Goal: Task Accomplishment & Management: Use online tool/utility

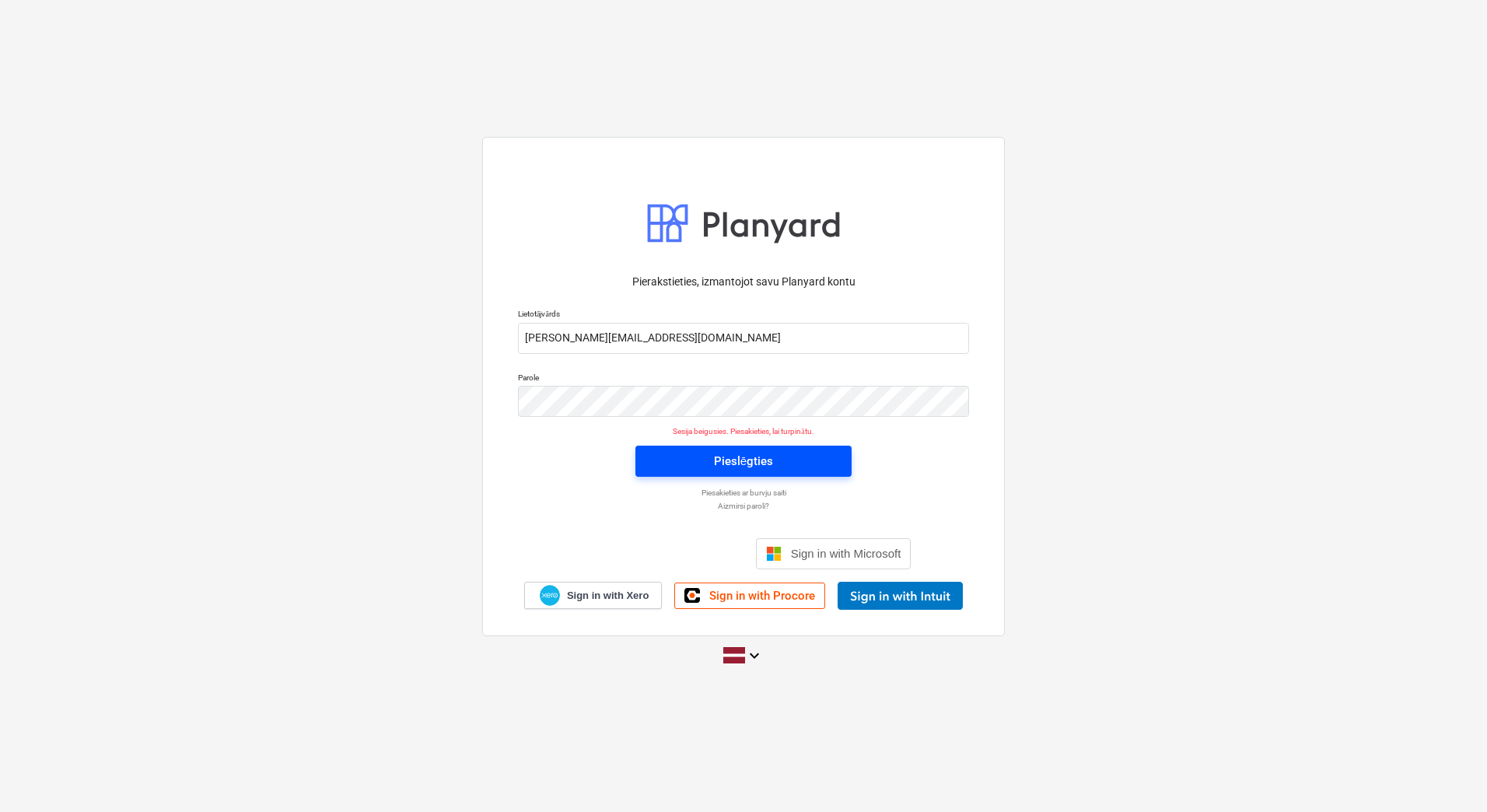
click at [755, 452] on div "Pieslēgties" at bounding box center [743, 461] width 59 height 20
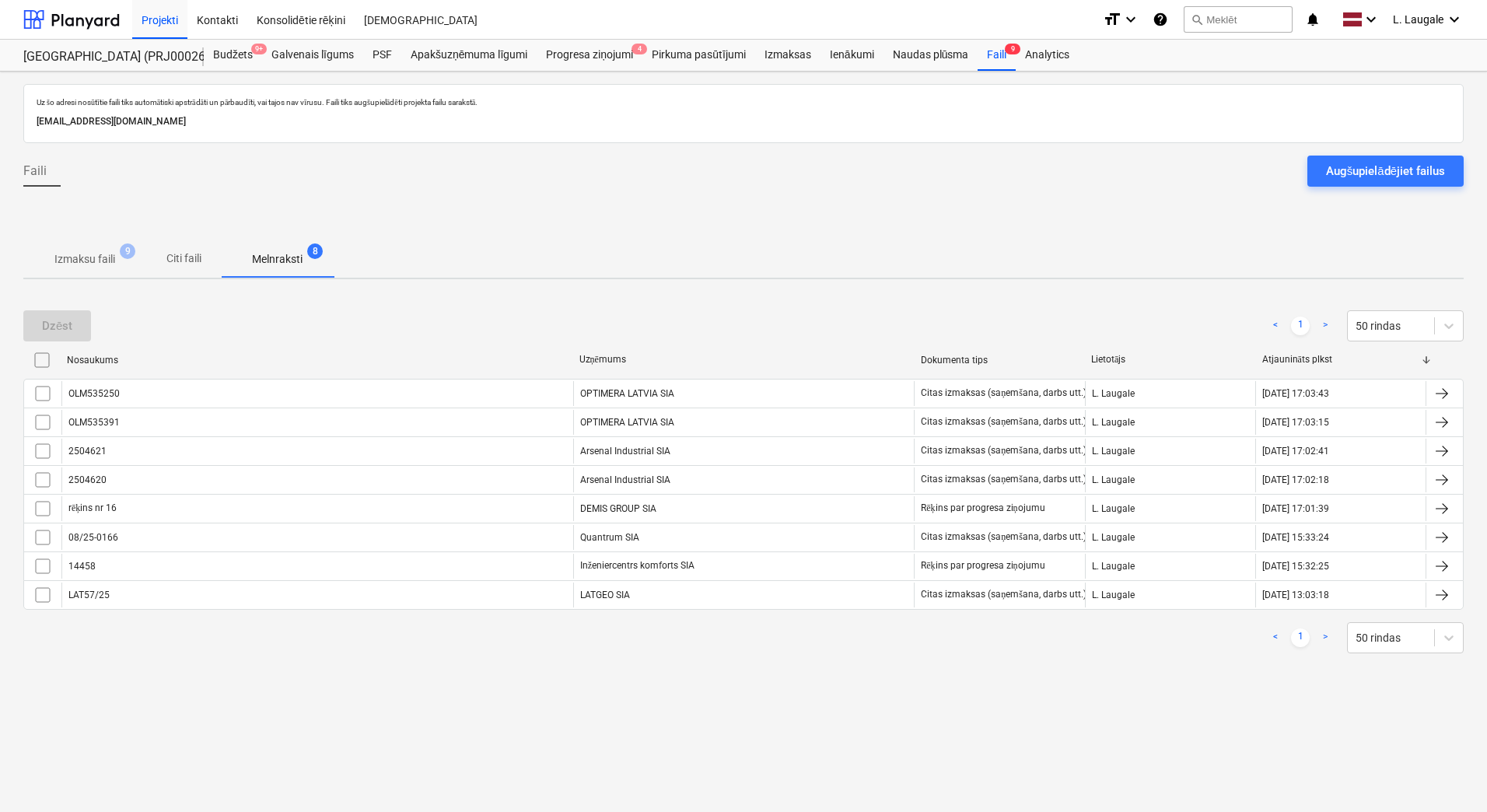
click at [98, 251] on p "Izmaksu faili" at bounding box center [84, 259] width 61 height 16
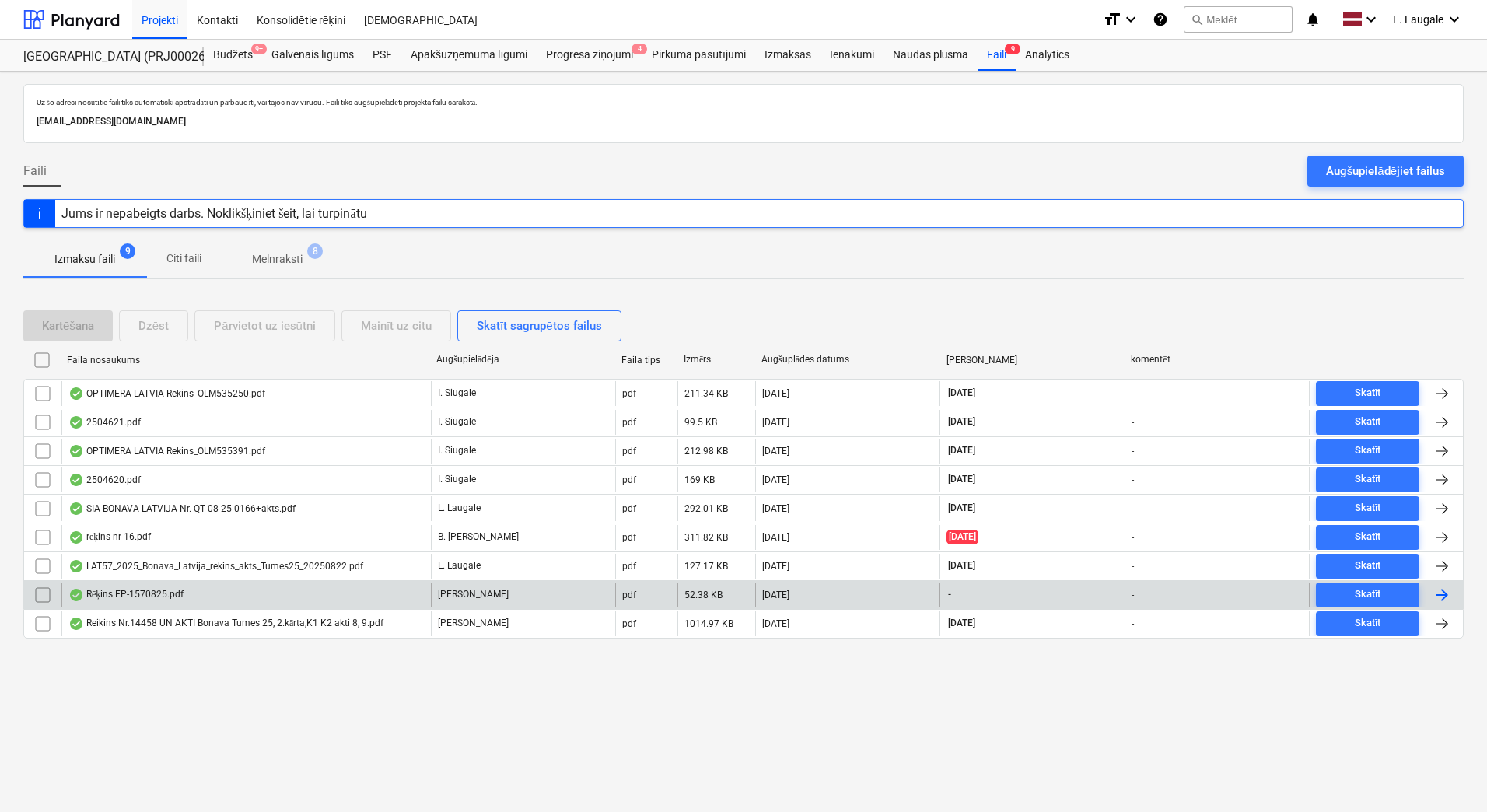
click at [399, 604] on div "Rēķins EP-1570825.pdf" at bounding box center [247, 594] width 370 height 25
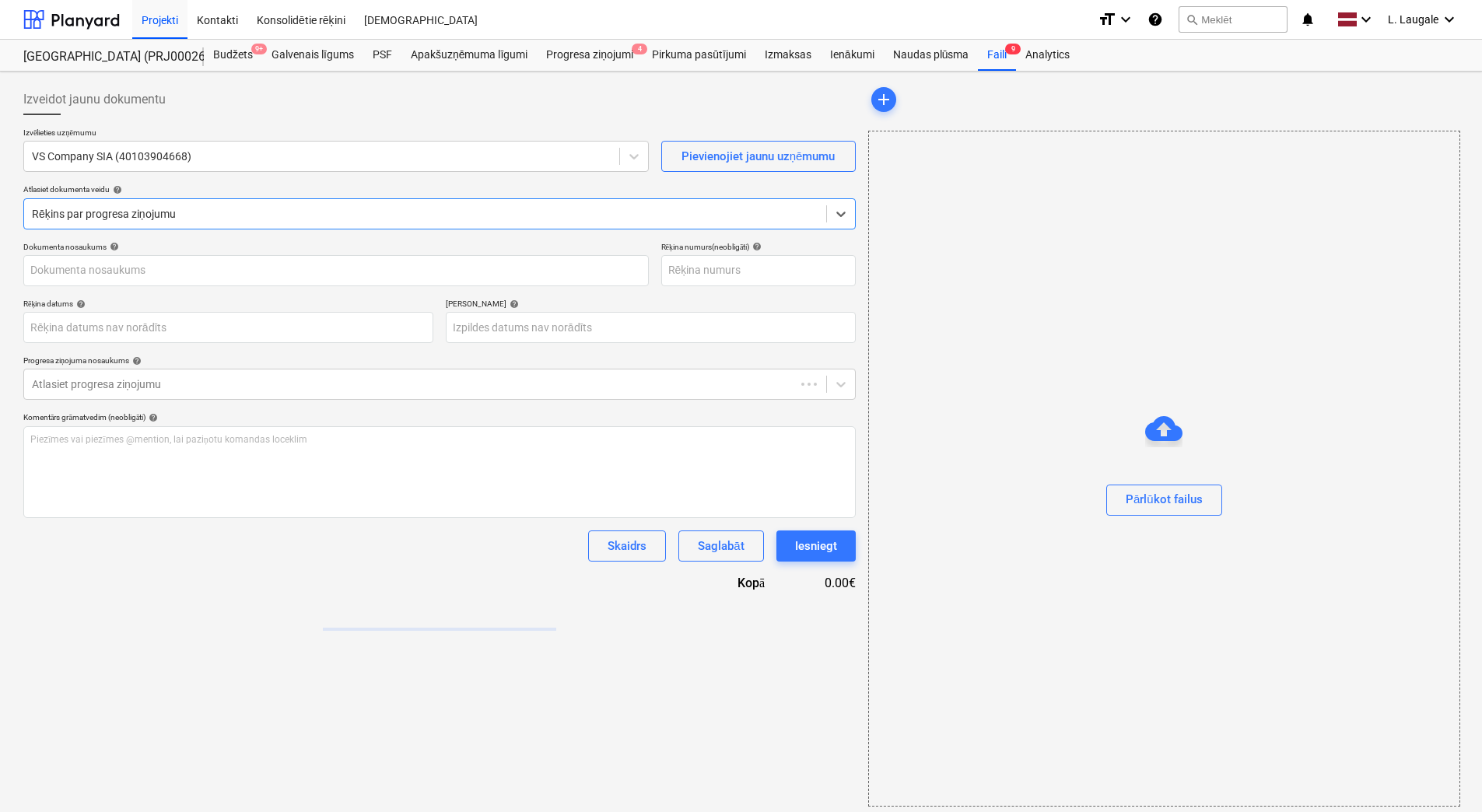
type input "0"
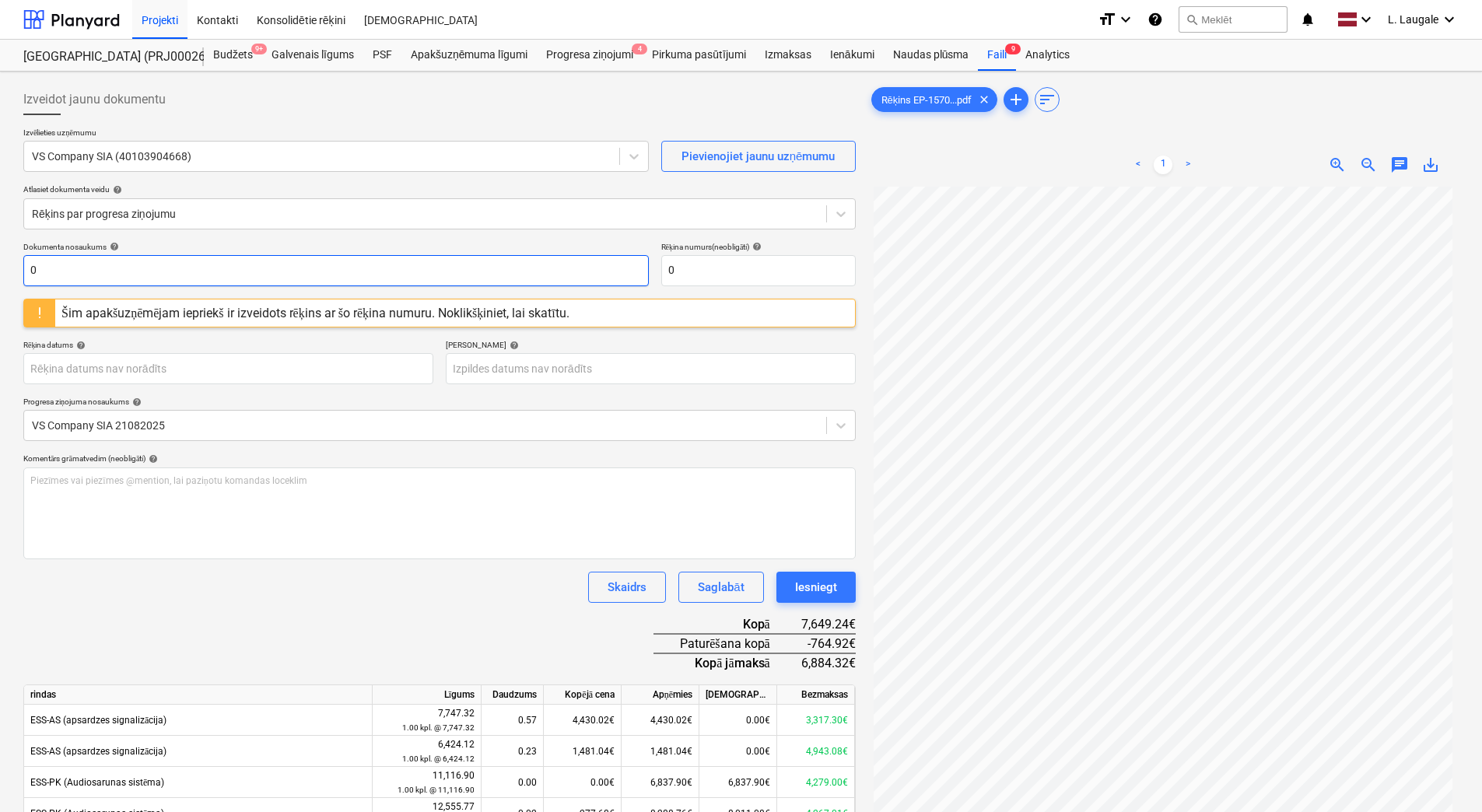
drag, startPoint x: 211, startPoint y: 268, endPoint x: -3, endPoint y: 228, distance: 217.7
click at [0, 228] on html "Projekti Kontakti Konsolidētie rēķini Iesūtne format_size keyboard_arrow_down h…" at bounding box center [741, 406] width 1482 height 812
drag, startPoint x: 116, startPoint y: 273, endPoint x: 14, endPoint y: 247, distance: 105.3
click at [0, 253] on html "Projekti Kontakti Konsolidētie rēķini Iesūtne format_size keyboard_arrow_down h…" at bounding box center [741, 406] width 1482 height 812
type input "157/0825"
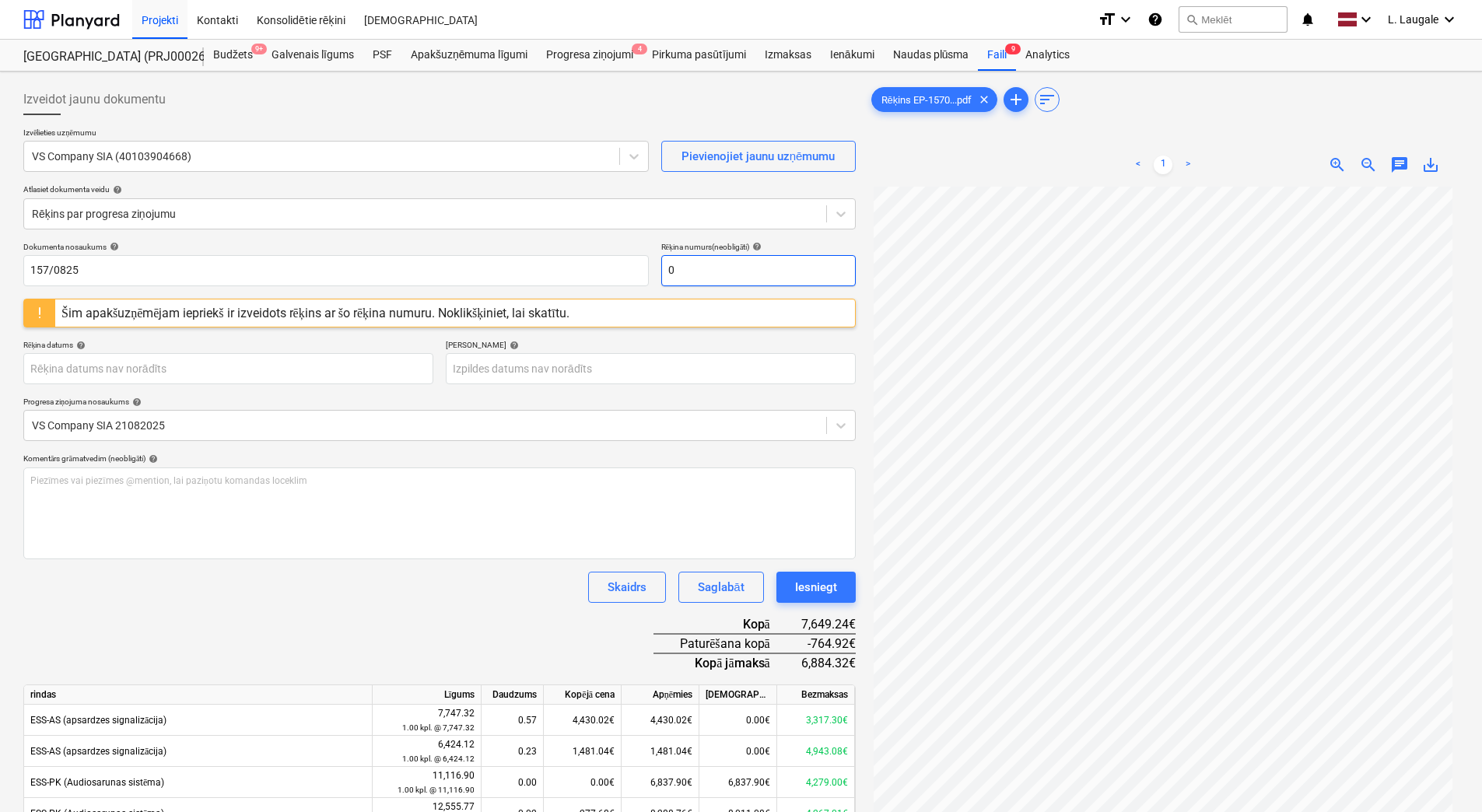
drag, startPoint x: 705, startPoint y: 266, endPoint x: 363, endPoint y: 240, distance: 343.0
click at [363, 240] on div "Izveidot jaunu dokumentu Izvēlieties uzņēmumu VS Company SIA (40103904668) Piev…" at bounding box center [438, 545] width 832 height 920
paste input "157/0825"
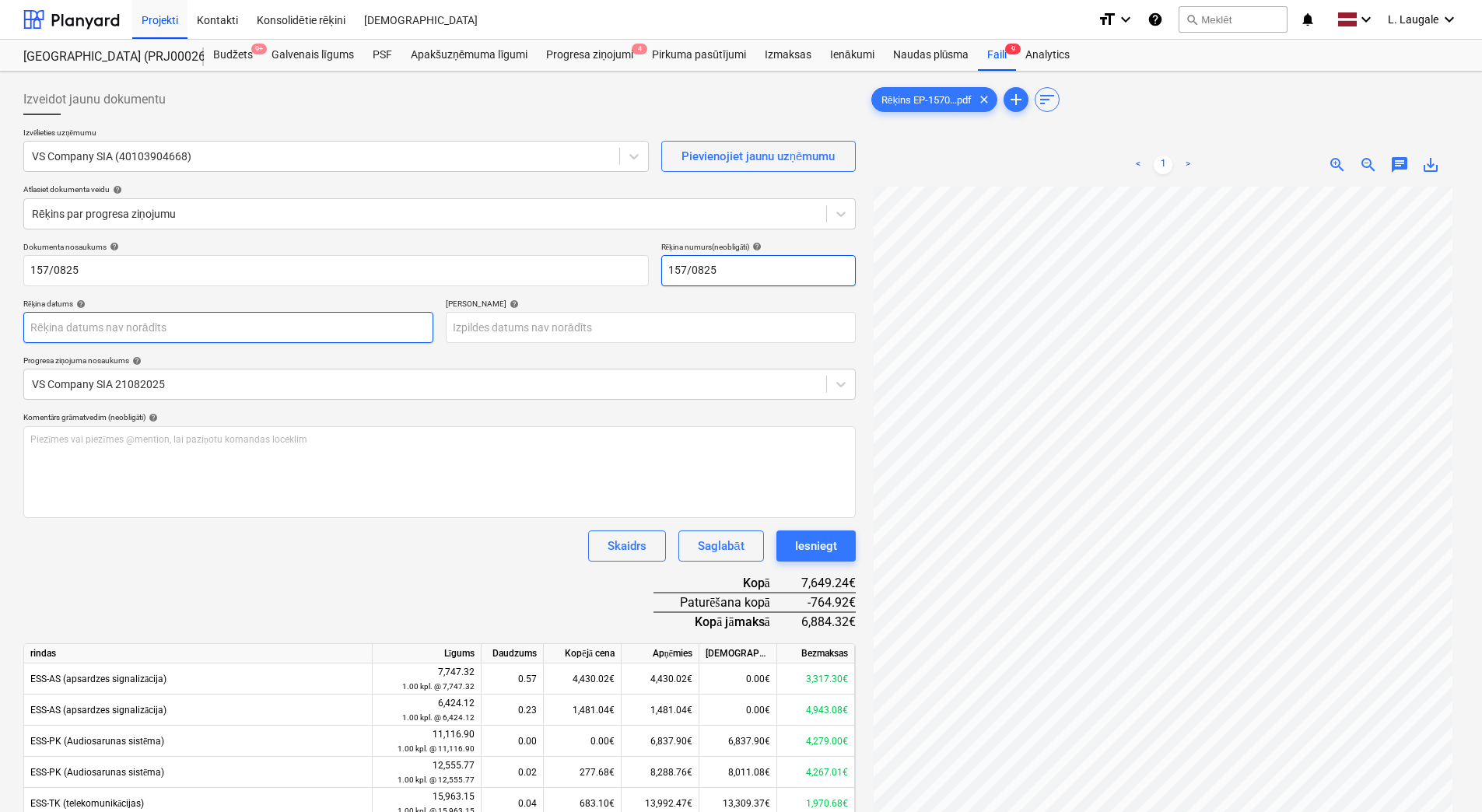
type input "157/0825"
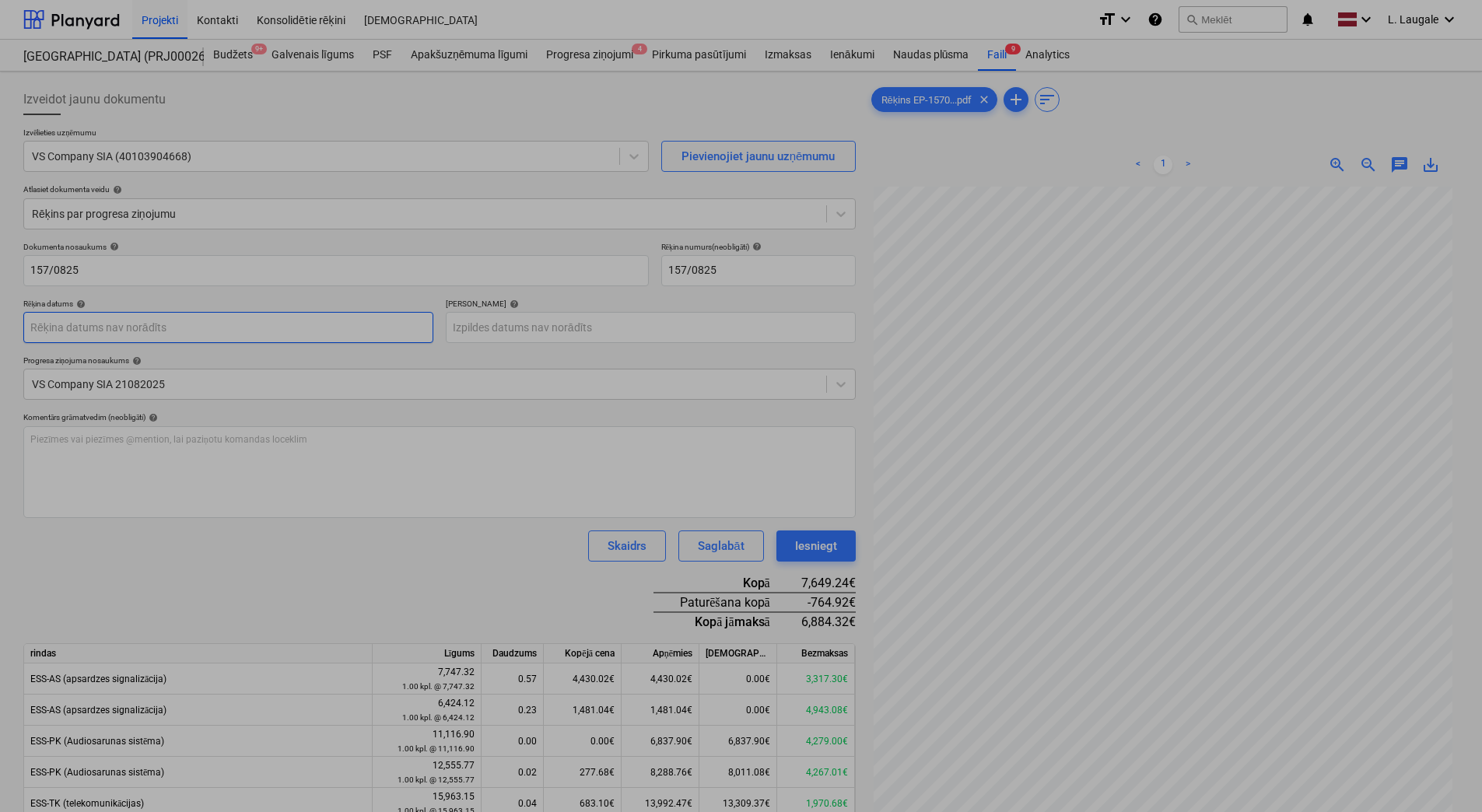
click at [307, 312] on body "Projekti Kontakti Konsolidētie rēķini Iesūtne format_size keyboard_arrow_down h…" at bounding box center [741, 406] width 1482 height 812
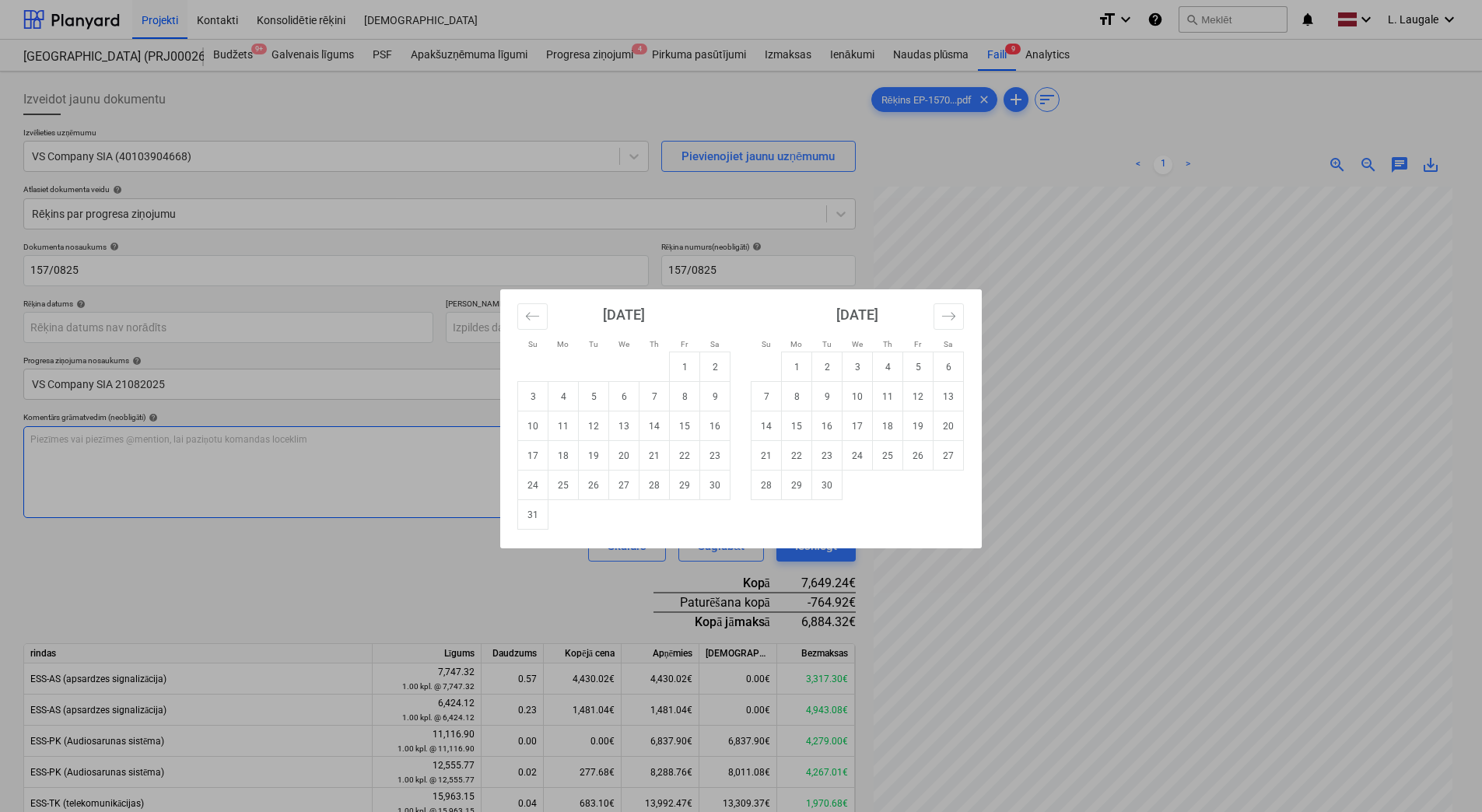
click at [686, 456] on td "22" at bounding box center [685, 456] width 31 height 30
type input "[DATE]"
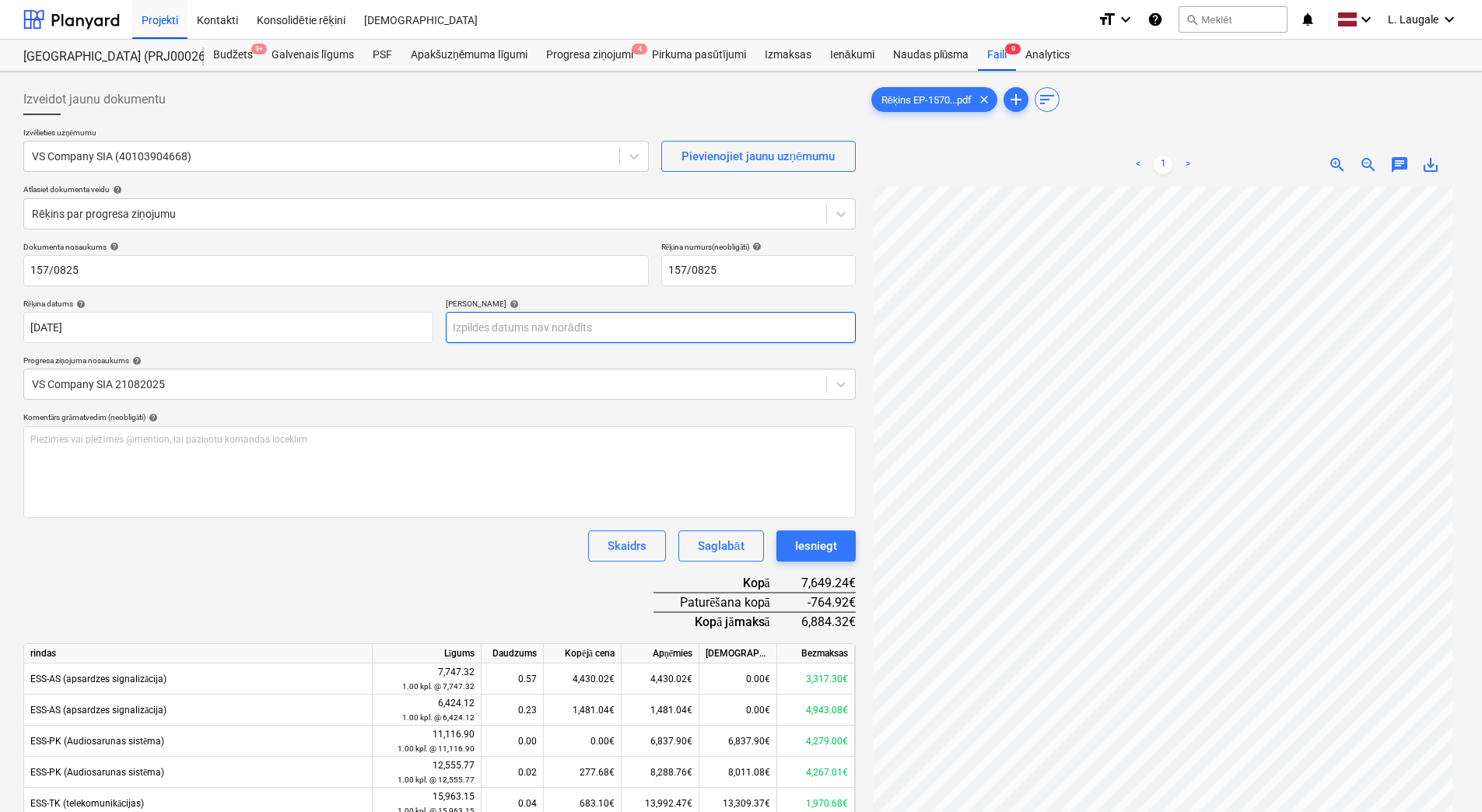
click at [522, 326] on body "Projekti Kontakti Konsolidētie rēķini Iesūtne format_size keyboard_arrow_down h…" at bounding box center [741, 406] width 1482 height 812
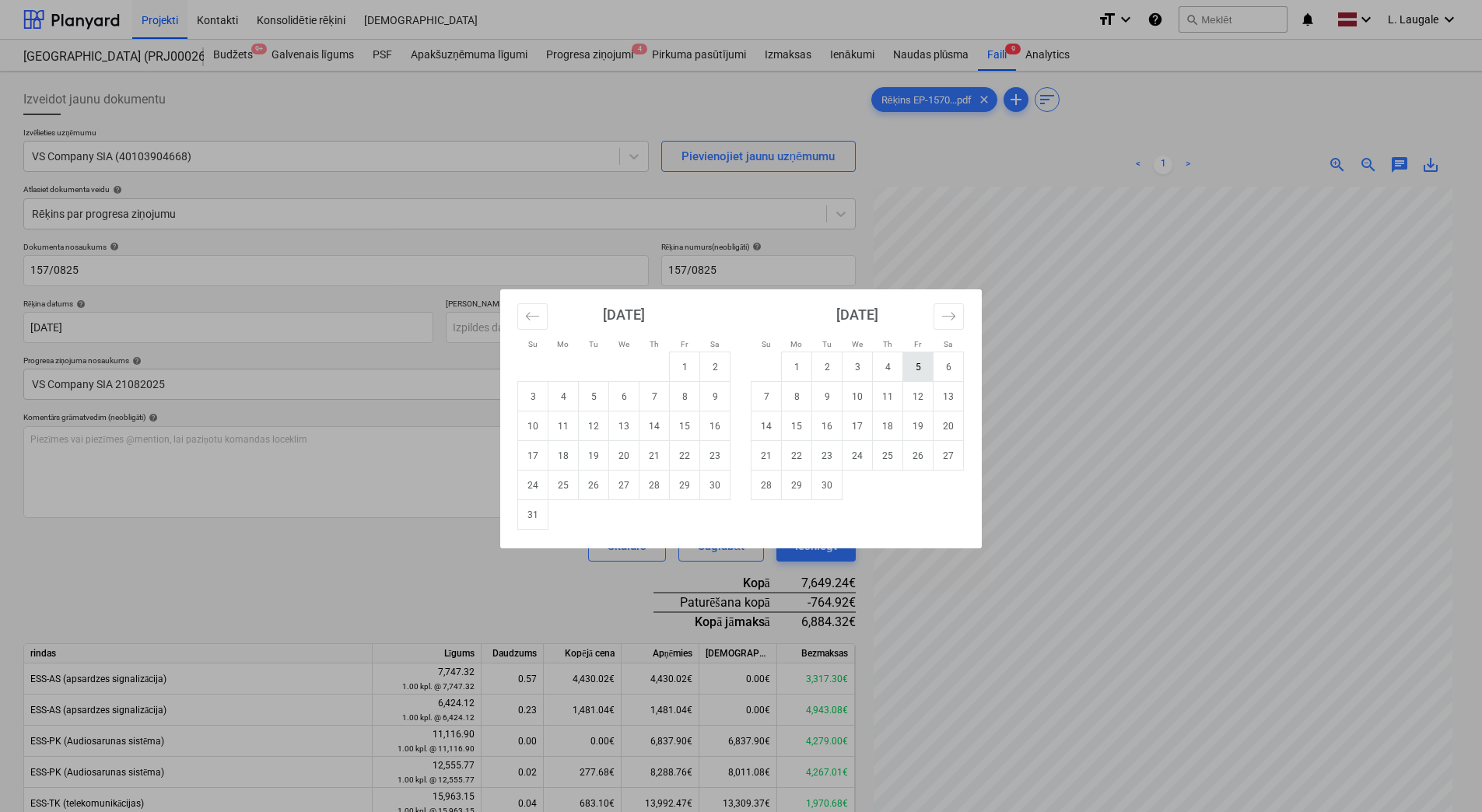
click at [911, 367] on td "5" at bounding box center [918, 368] width 31 height 30
type input "[DATE]"
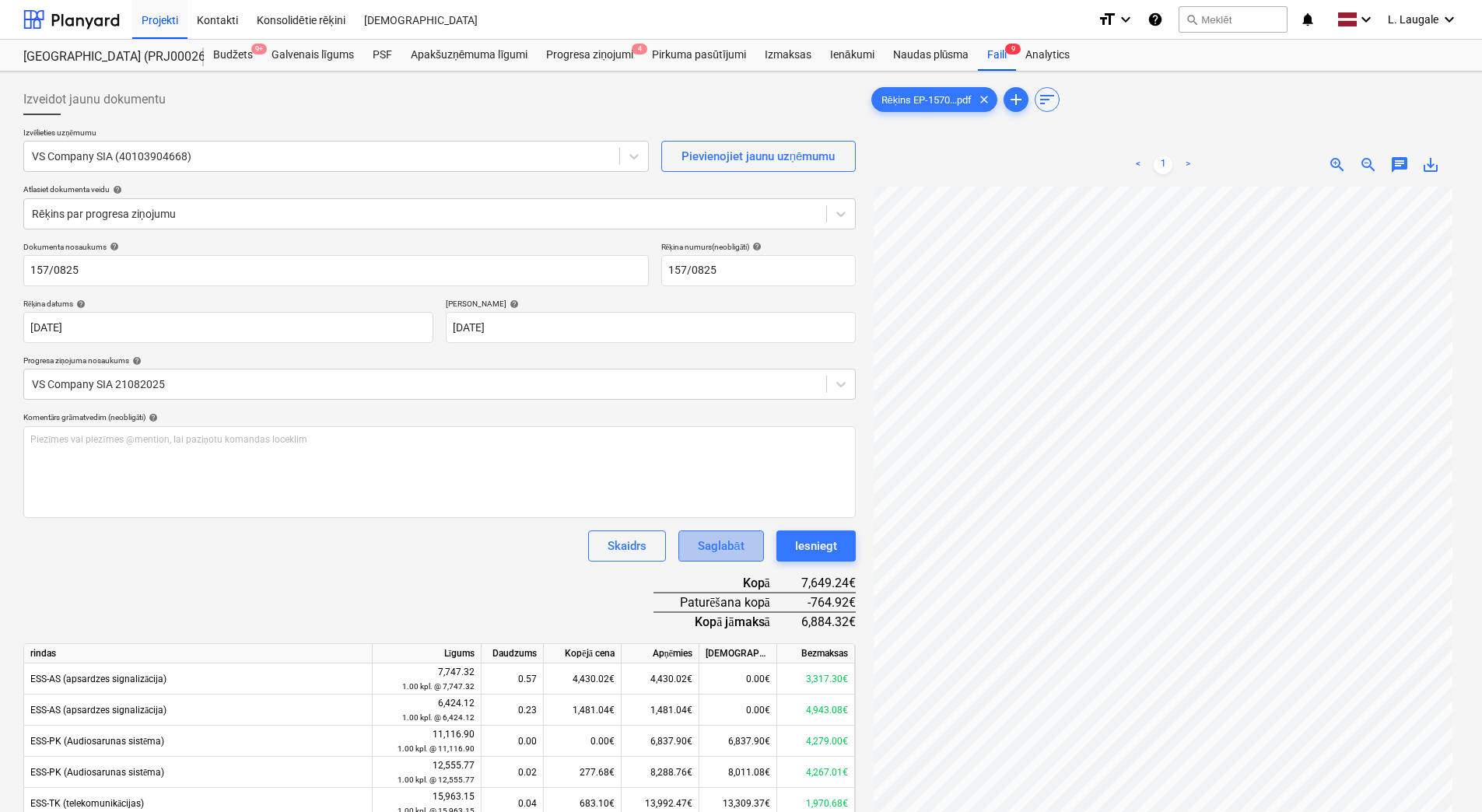
click at [747, 540] on button "Saglabāt" at bounding box center [720, 546] width 84 height 31
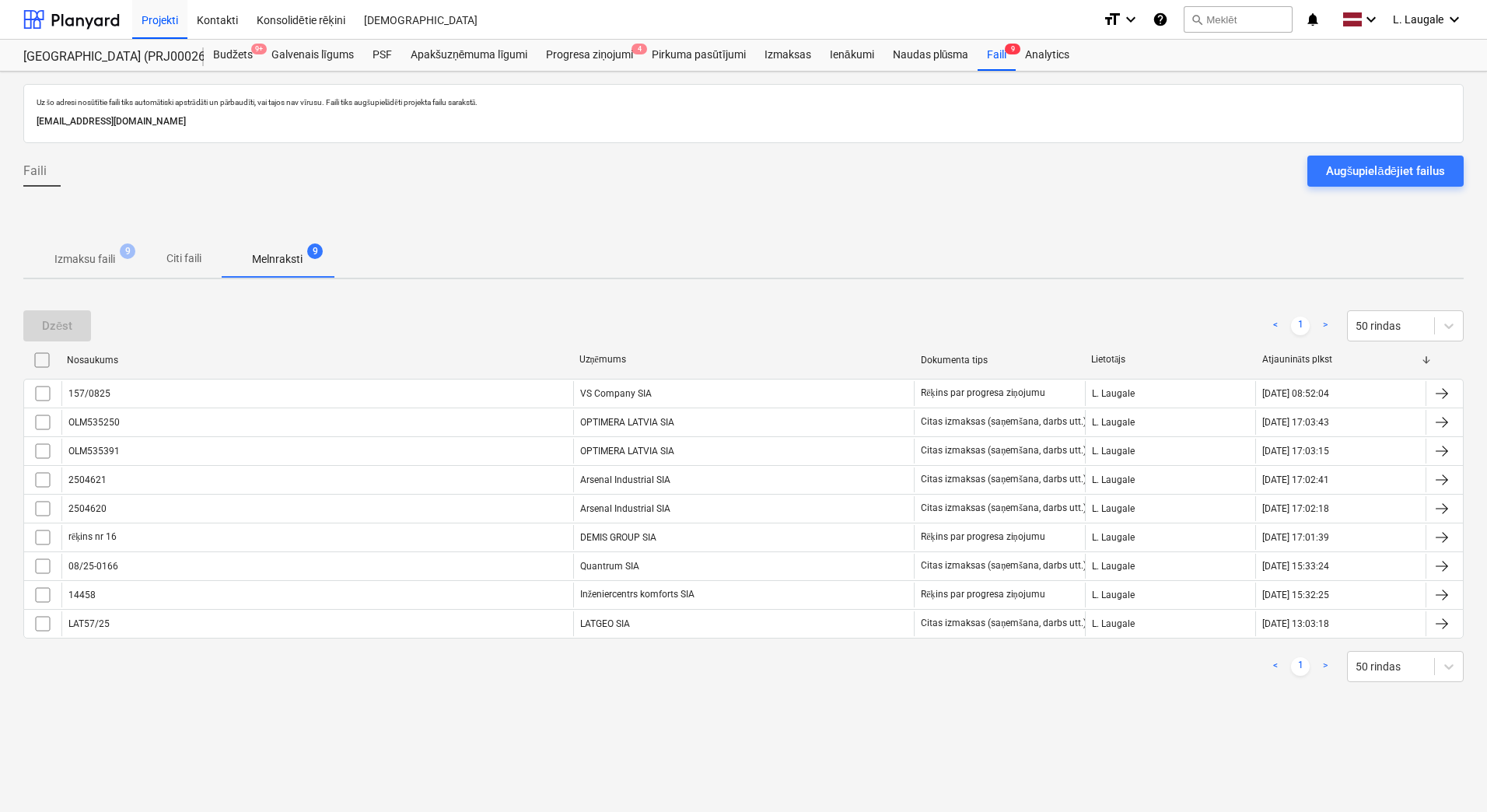
click at [105, 259] on p "Izmaksu faili" at bounding box center [84, 259] width 61 height 16
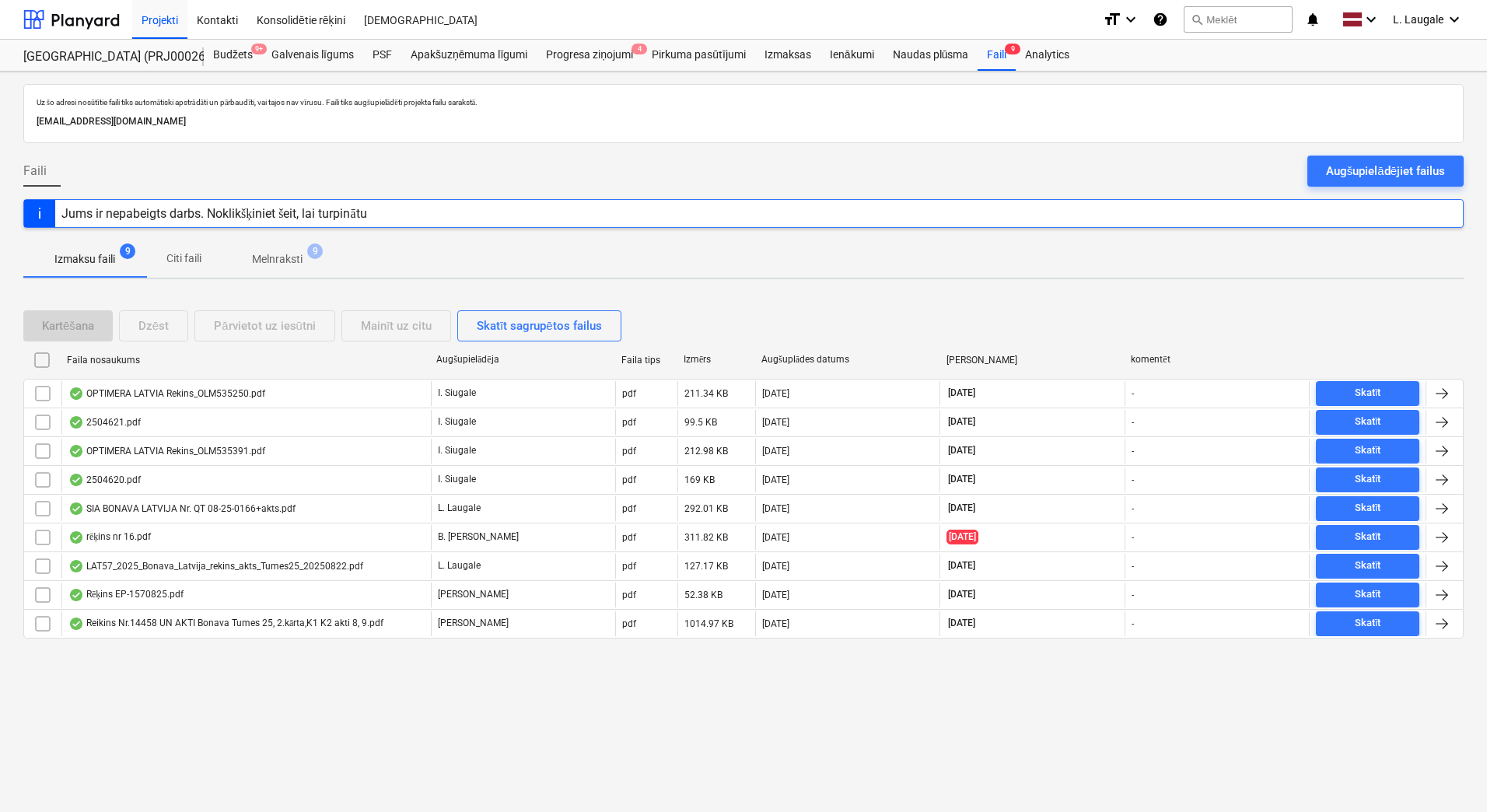
click at [292, 268] on span "Melnraksti 9" at bounding box center [276, 259] width 112 height 28
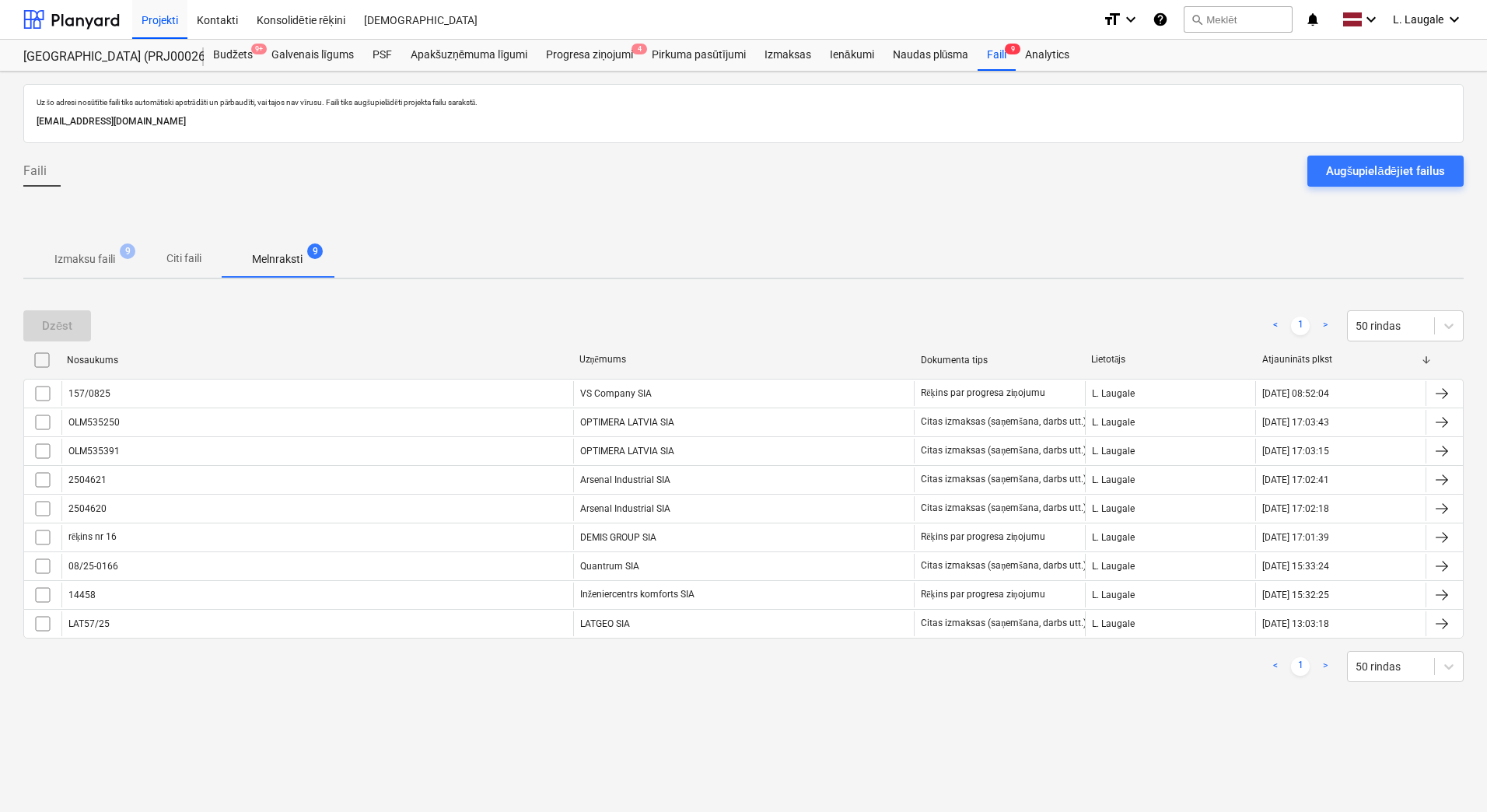
click at [103, 259] on p "Izmaksu faili" at bounding box center [84, 259] width 61 height 16
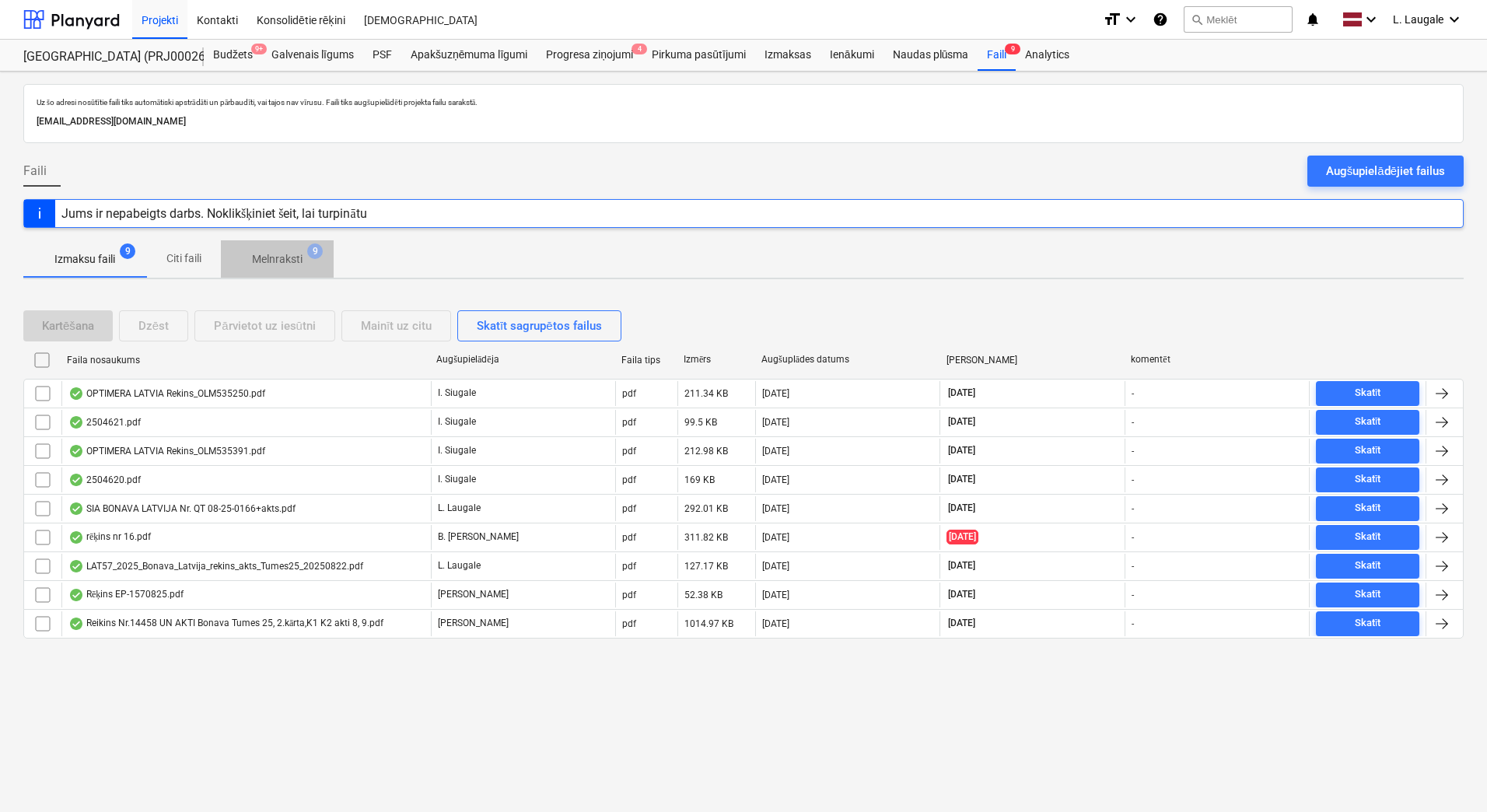
click at [305, 258] on span "Melnraksti 9" at bounding box center [277, 259] width 76 height 16
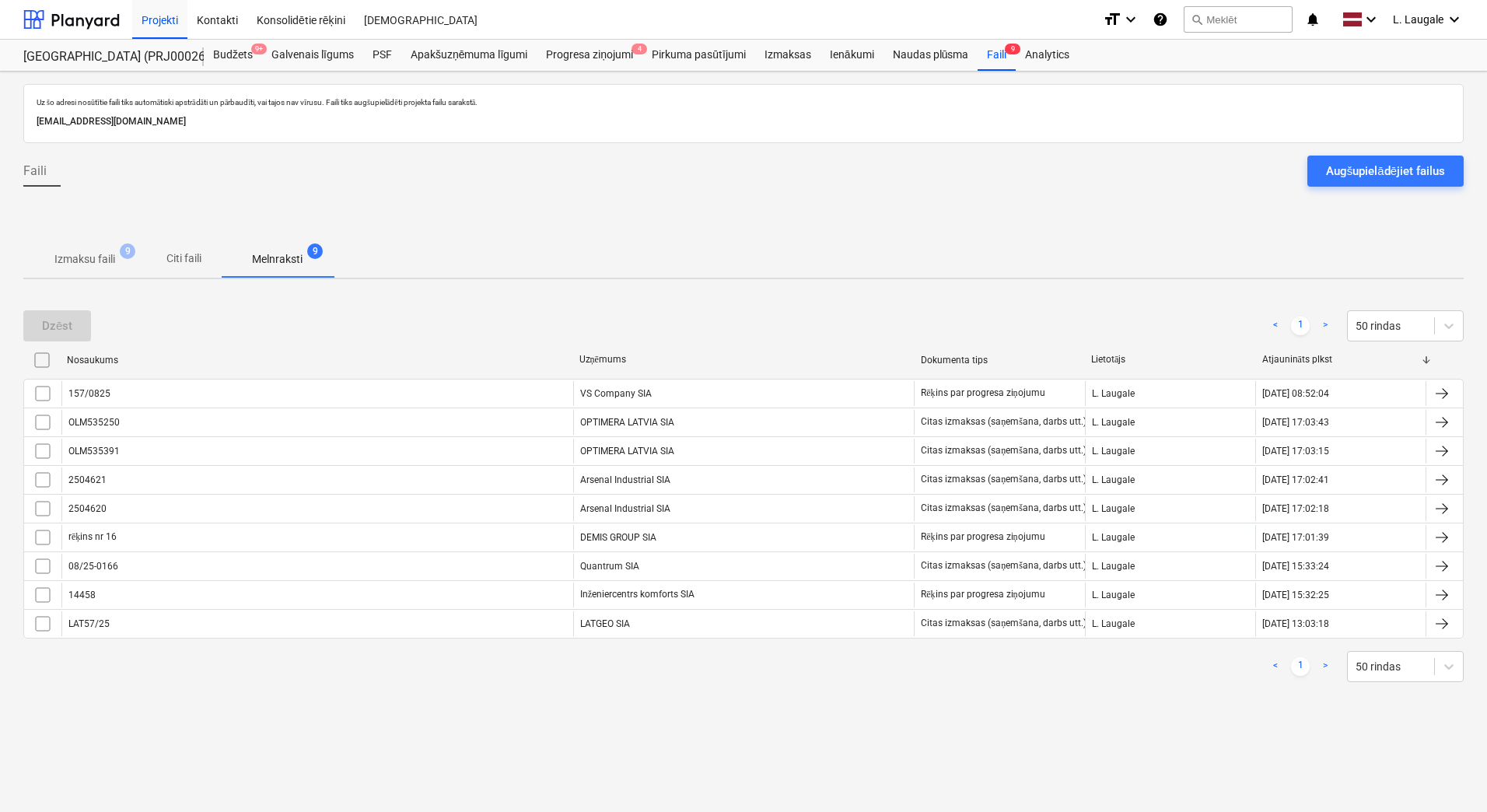
click at [91, 265] on p "Izmaksu faili" at bounding box center [84, 259] width 61 height 16
